Goal: Transaction & Acquisition: Subscribe to service/newsletter

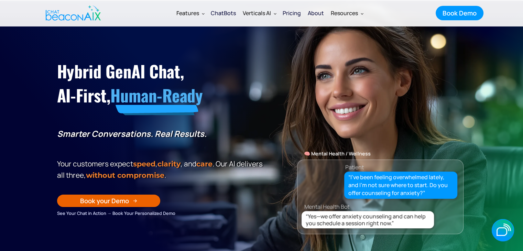
scroll to position [23, 0]
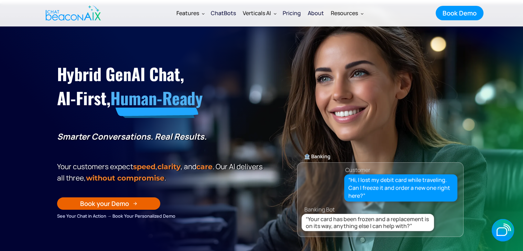
click at [292, 13] on div "Pricing" at bounding box center [291, 13] width 18 height 10
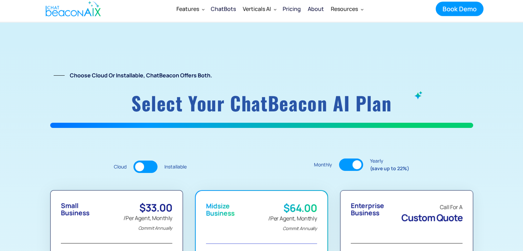
scroll to position [56, 0]
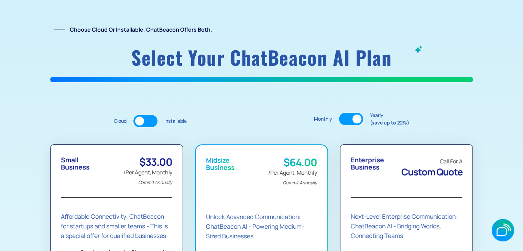
click at [146, 120] on div at bounding box center [145, 121] width 24 height 12
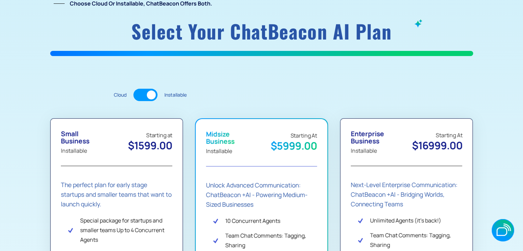
scroll to position [83, 0]
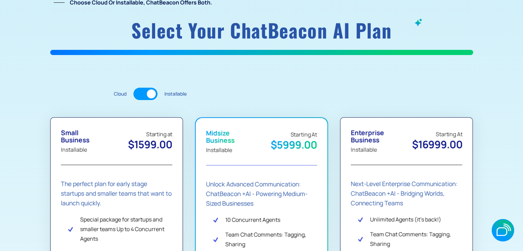
click at [147, 98] on div at bounding box center [145, 94] width 24 height 12
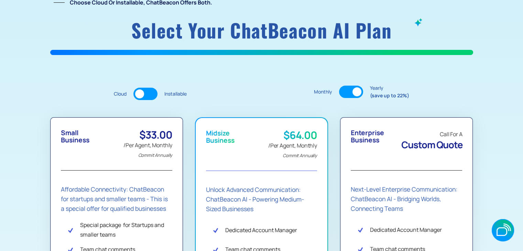
click at [357, 90] on div at bounding box center [356, 91] width 9 height 9
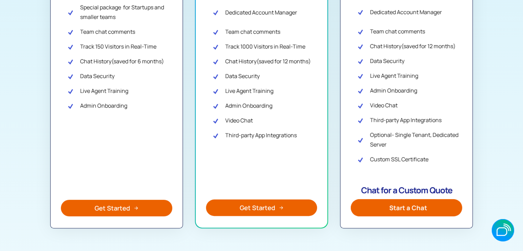
scroll to position [302, 0]
